Goal: Find contact information: Find contact information

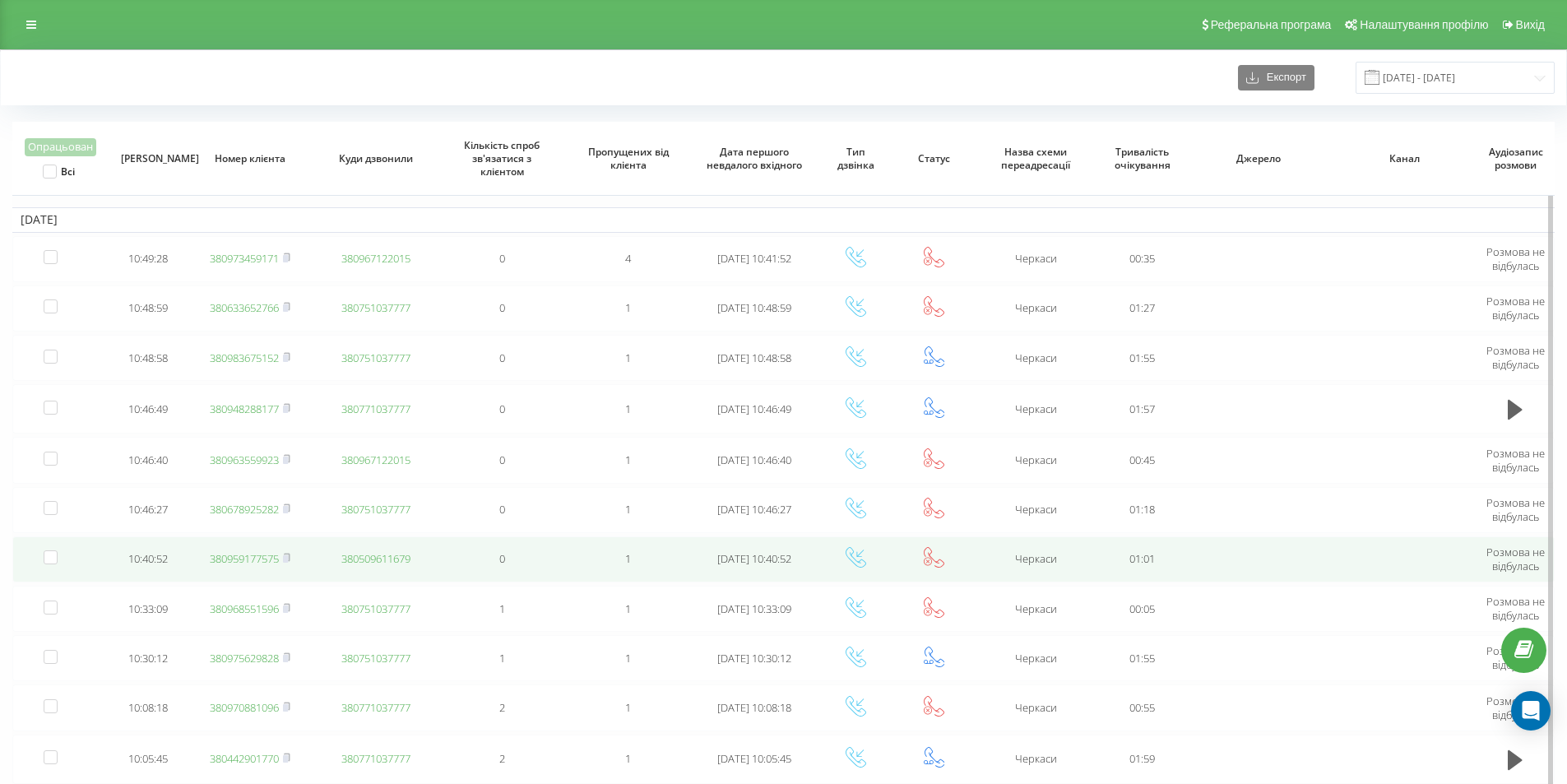
click at [244, 559] on link "380959177575" at bounding box center [245, 558] width 69 height 15
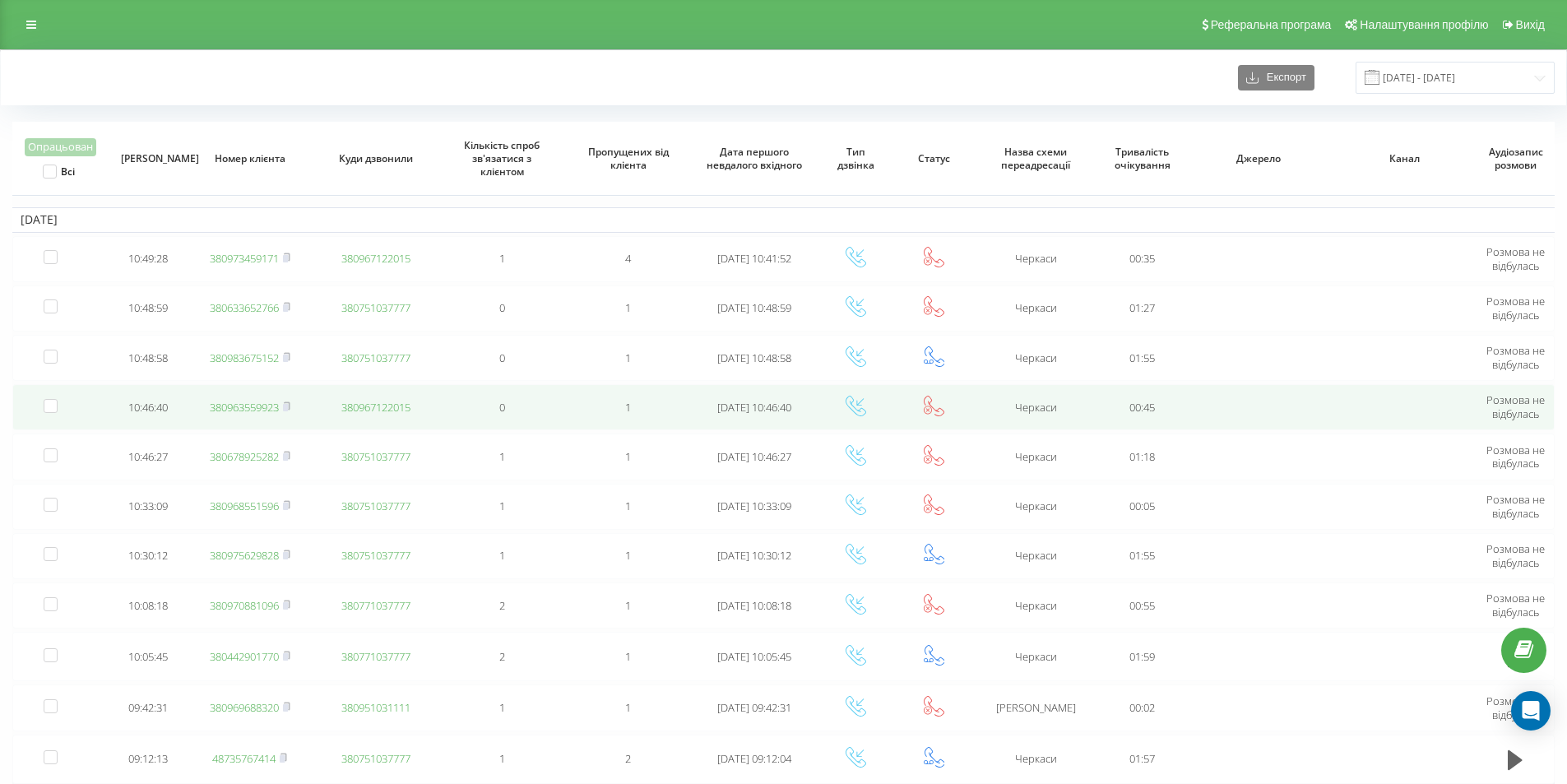
click at [227, 405] on link "380963559923" at bounding box center [245, 407] width 69 height 15
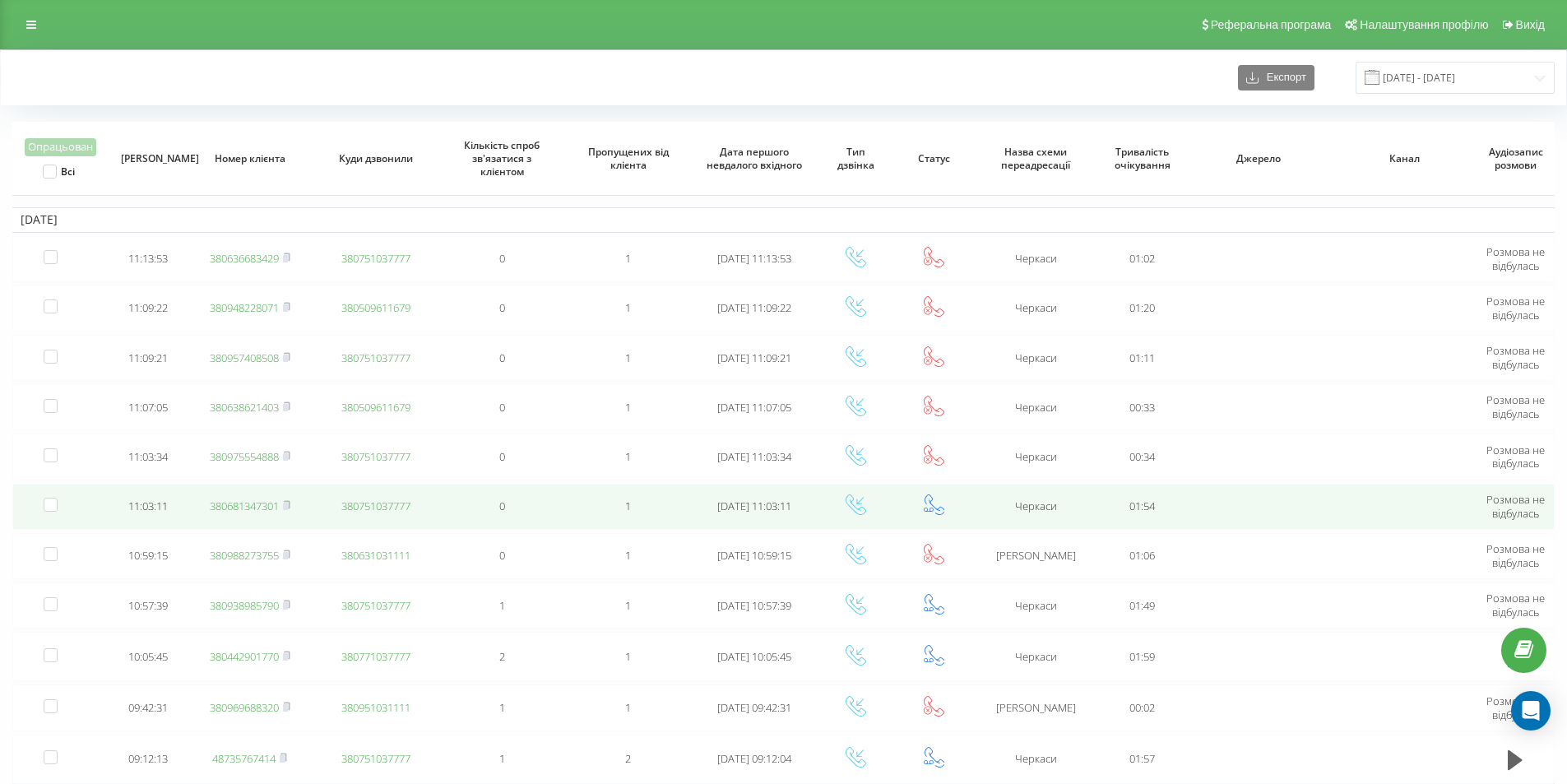
click at [232, 506] on link "380681347301" at bounding box center [245, 506] width 69 height 15
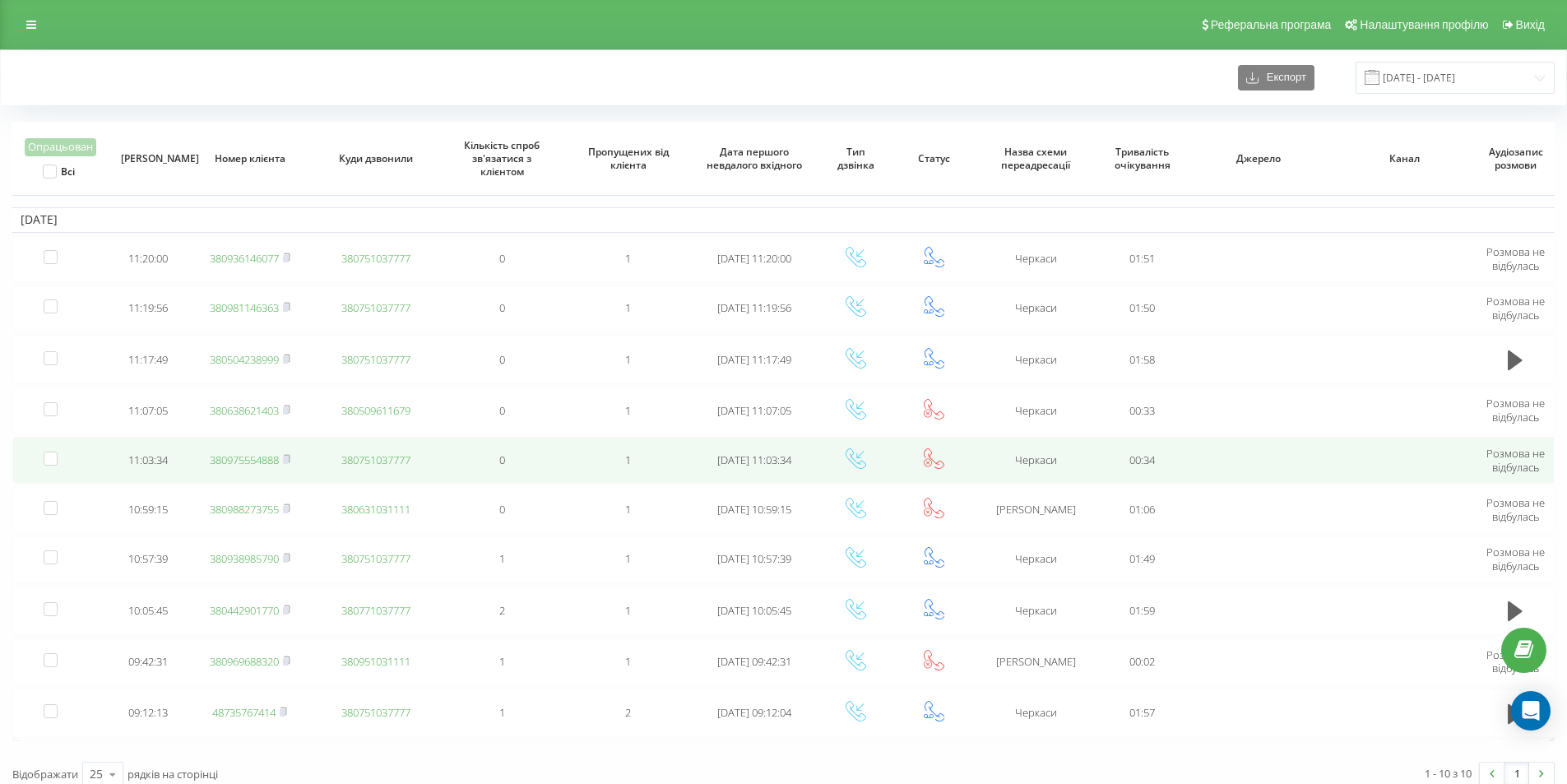
click at [238, 455] on link "380975554888" at bounding box center [245, 459] width 69 height 15
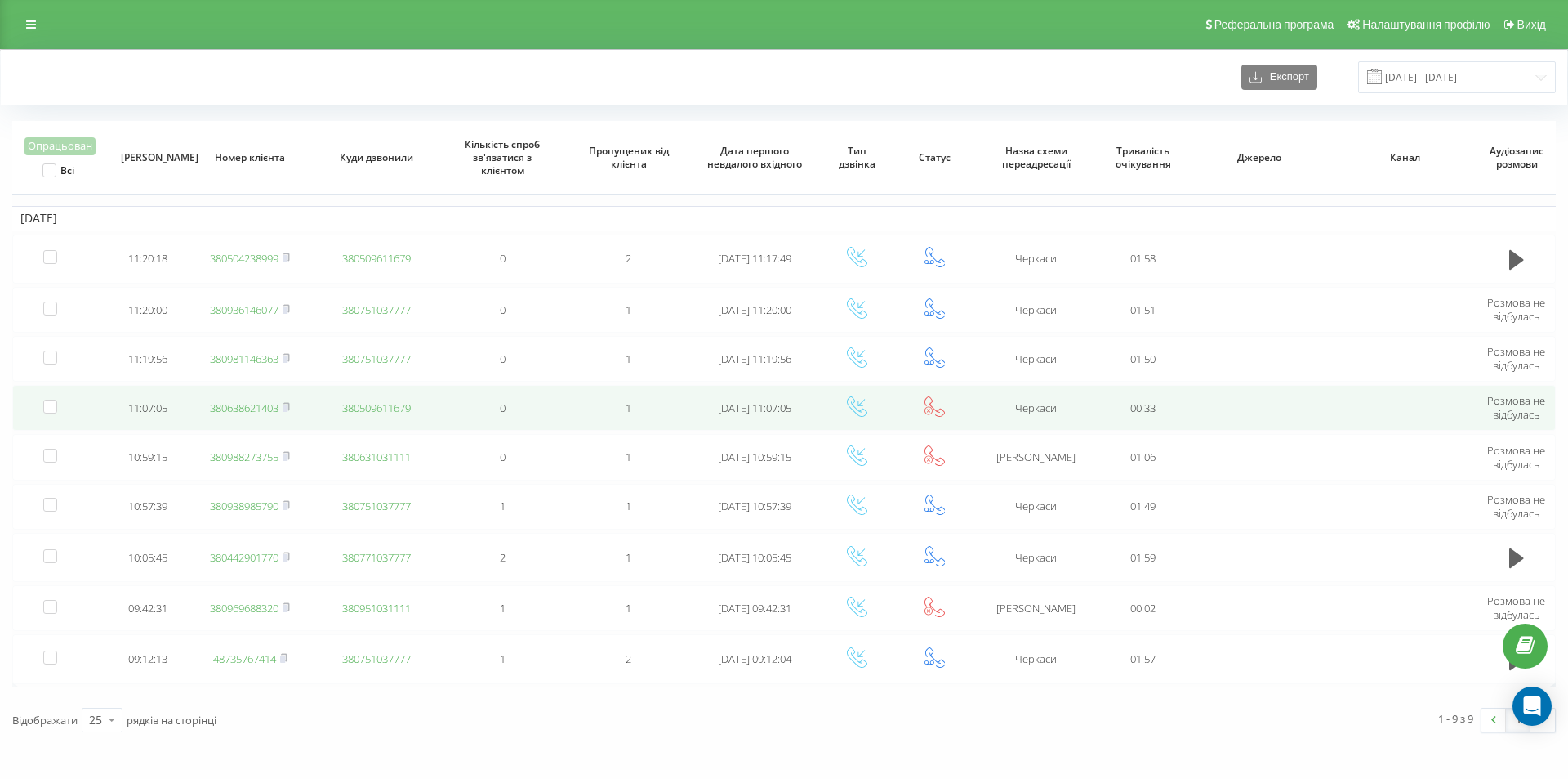
click at [238, 407] on link "380638621403" at bounding box center [244, 408] width 69 height 14
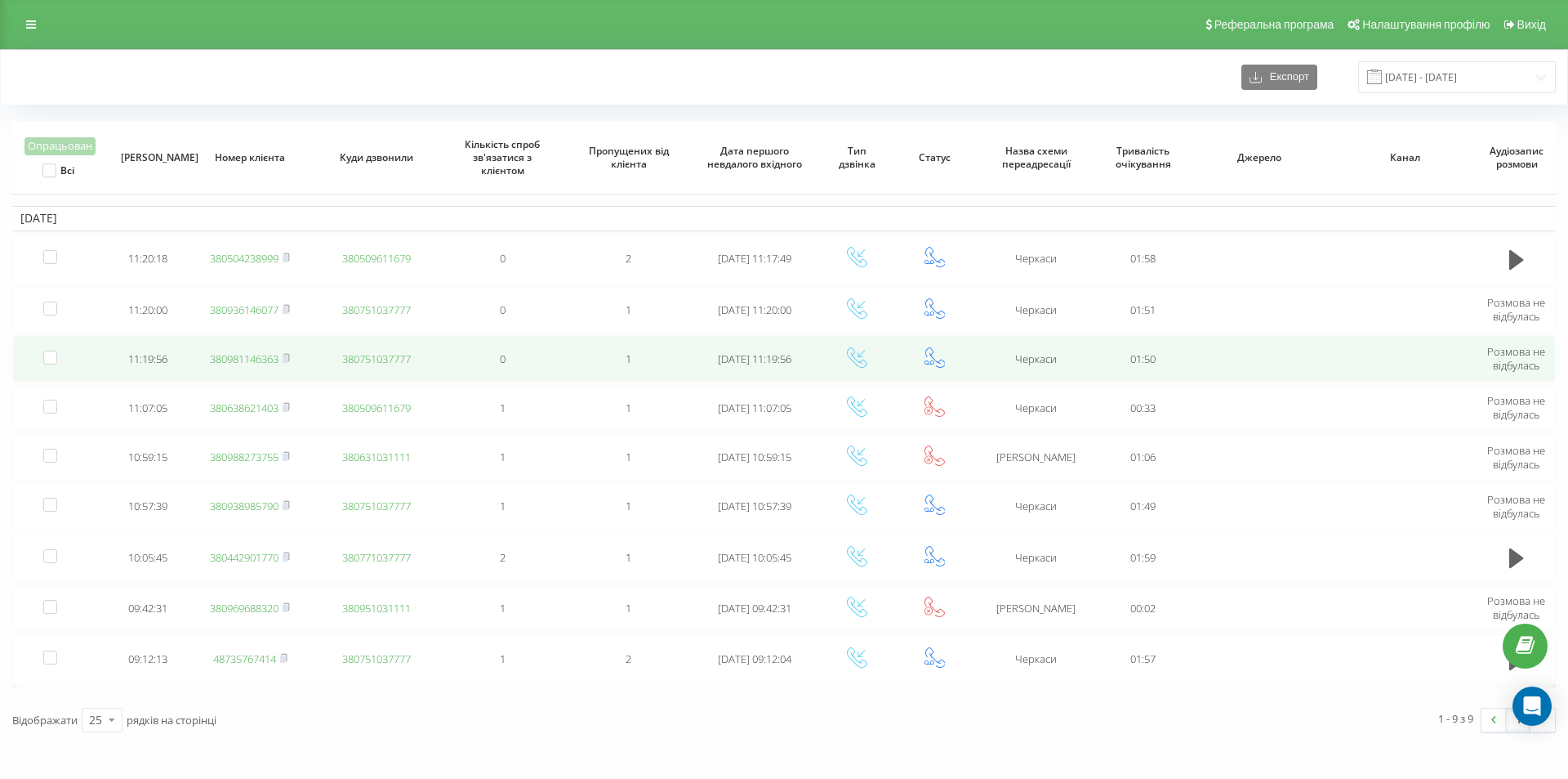
click at [230, 361] on link "380981146363" at bounding box center [244, 359] width 69 height 14
click at [222, 358] on link "380936146077" at bounding box center [244, 359] width 69 height 14
